Goal: Transaction & Acquisition: Purchase product/service

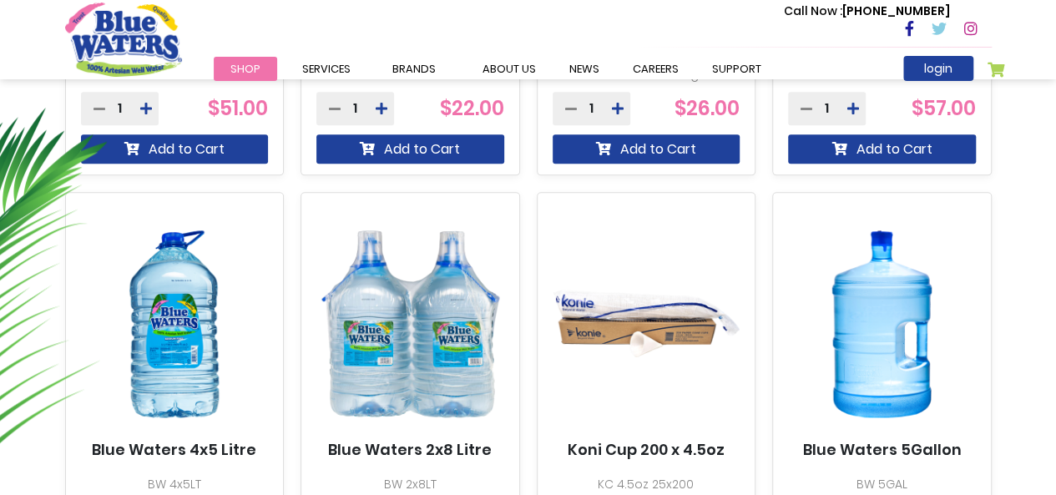
scroll to position [1002, 0]
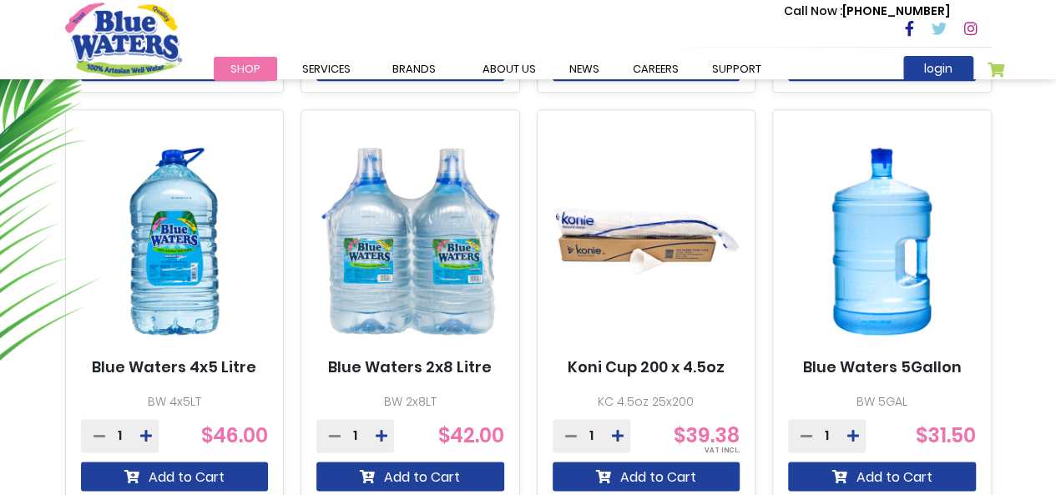
click at [169, 271] on img at bounding box center [175, 241] width 188 height 235
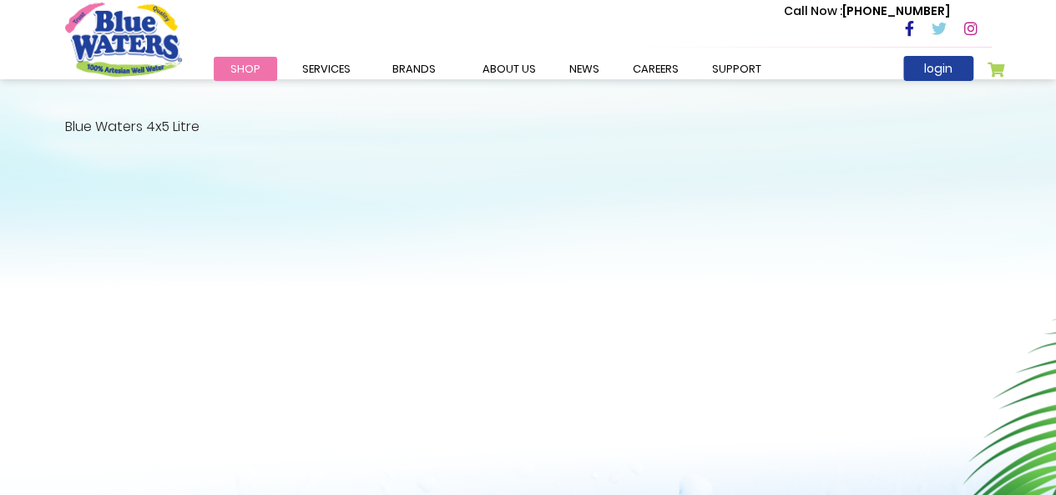
scroll to position [417, 0]
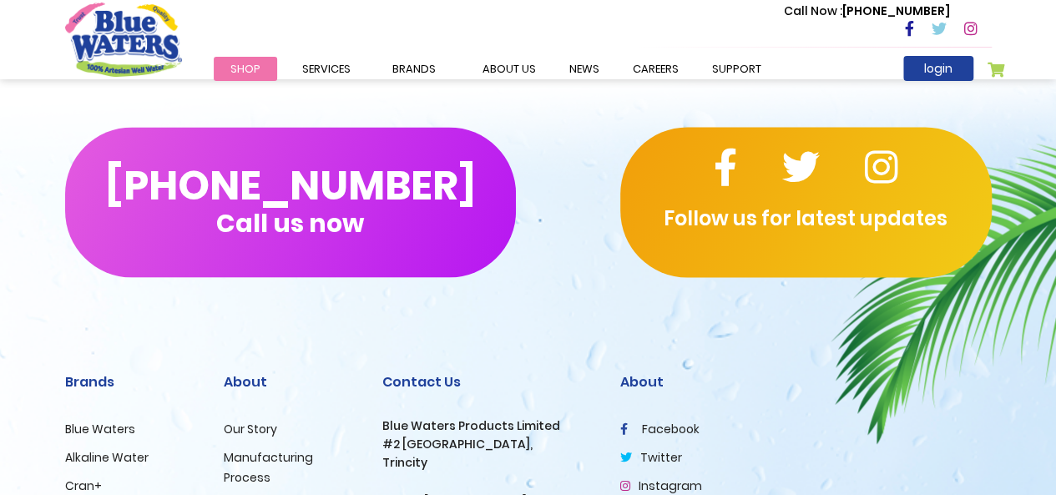
scroll to position [1085, 0]
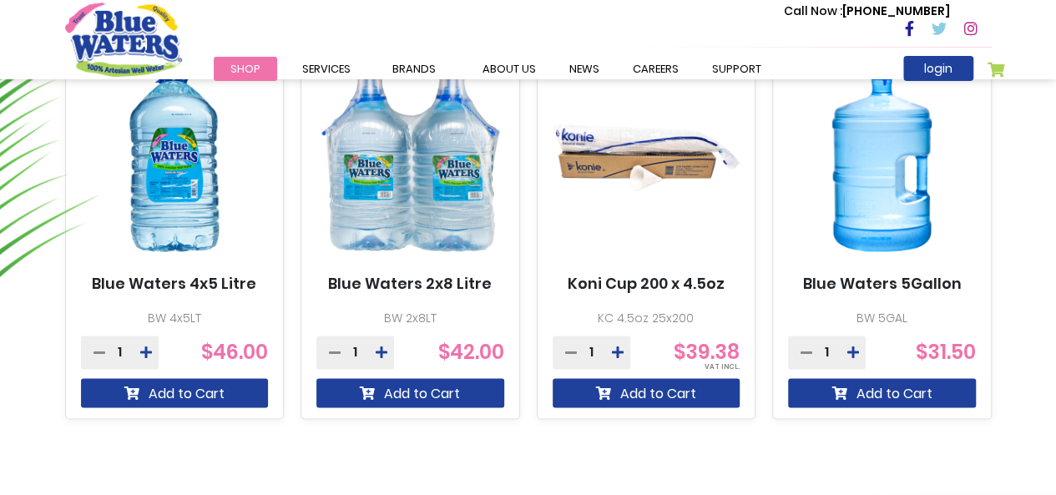
click at [140, 24] on img "store logo" at bounding box center [123, 39] width 117 height 73
